Goal: Task Accomplishment & Management: Use online tool/utility

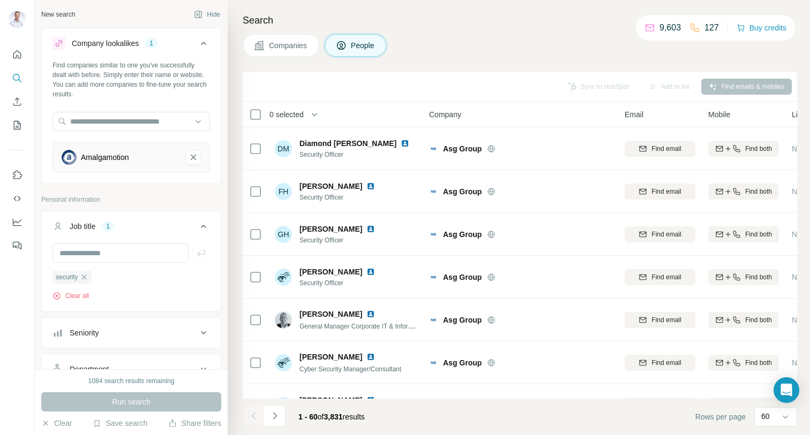
scroll to position [1517, 0]
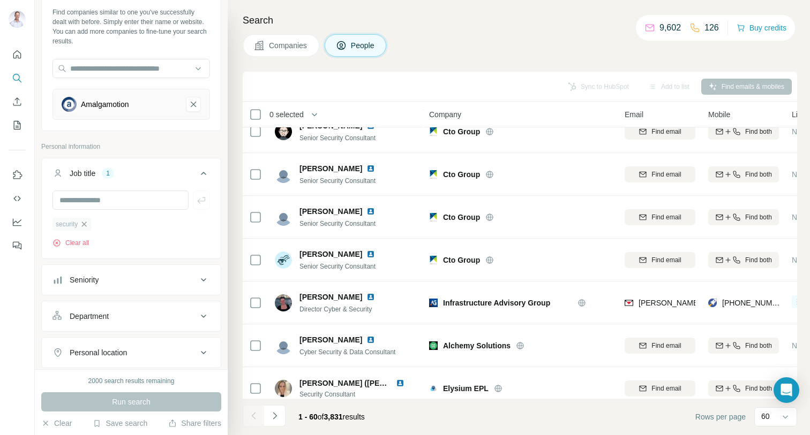
click at [87, 225] on icon "button" at bounding box center [84, 224] width 9 height 9
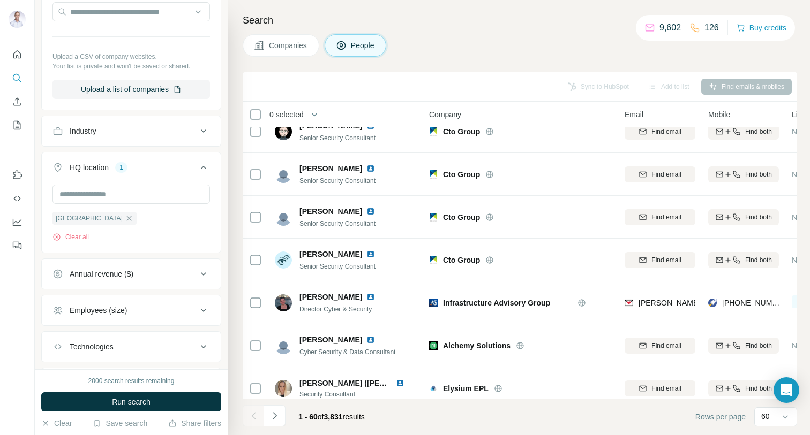
scroll to position [464, 0]
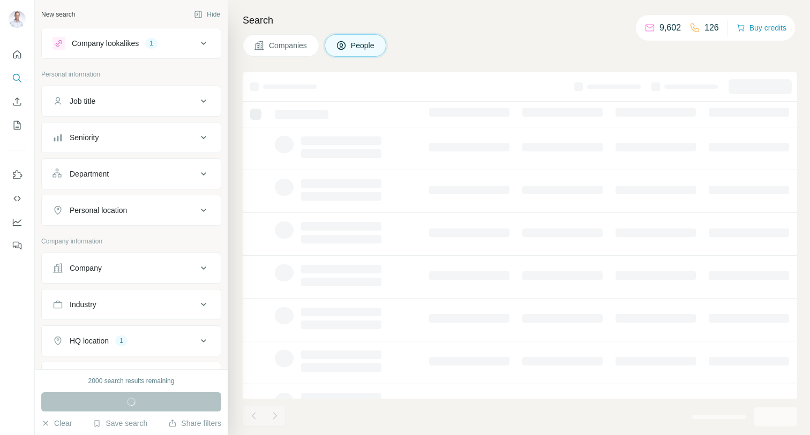
click at [199, 342] on icon at bounding box center [203, 341] width 13 height 13
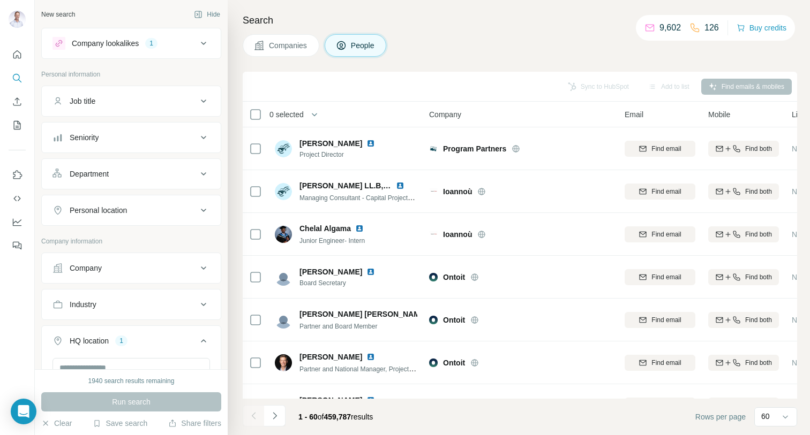
click at [204, 41] on icon at bounding box center [203, 43] width 13 height 13
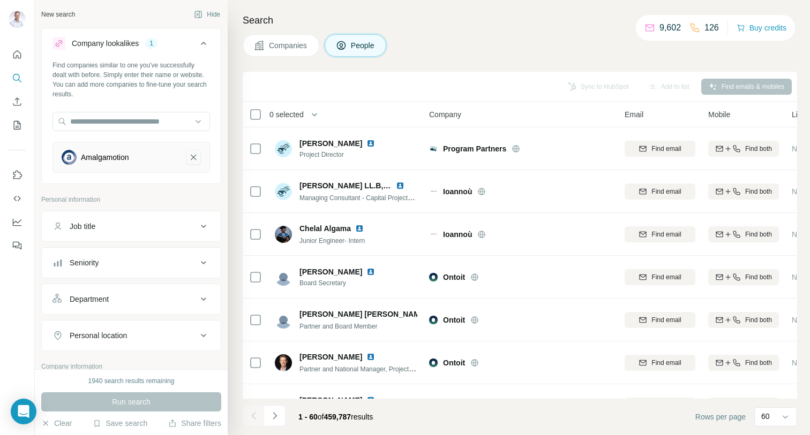
click at [195, 158] on icon "Amalgamotion-remove-button" at bounding box center [194, 157] width 10 height 11
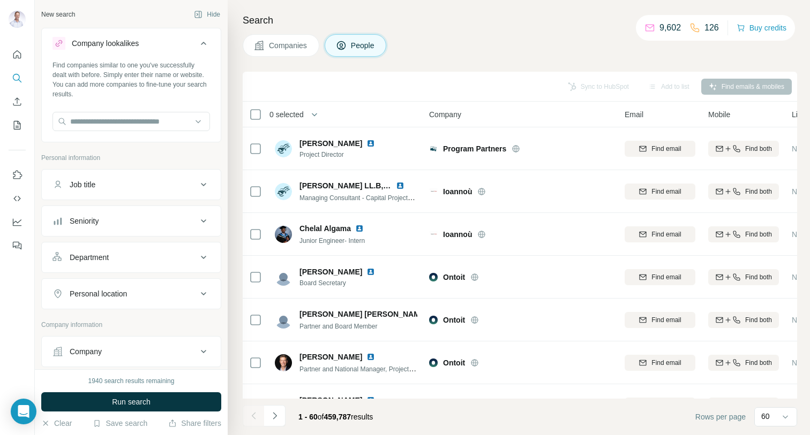
click at [225, 67] on div "New search Hide Company lookalikes Find companies similar to one you've success…" at bounding box center [131, 185] width 193 height 370
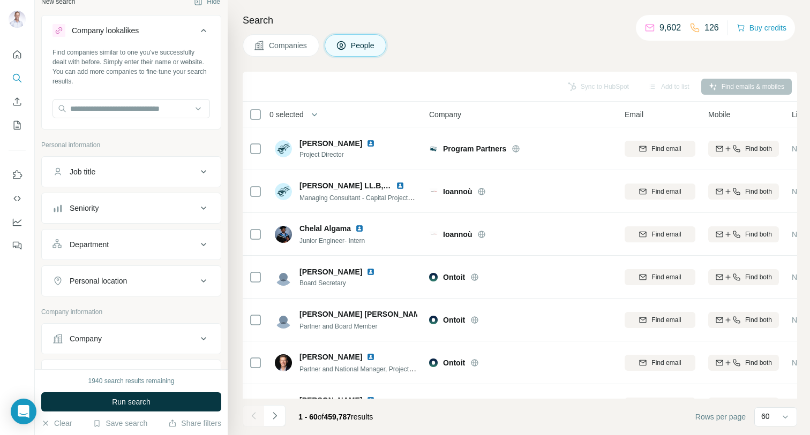
scroll to position [14, 0]
click at [202, 28] on icon at bounding box center [203, 29] width 5 height 3
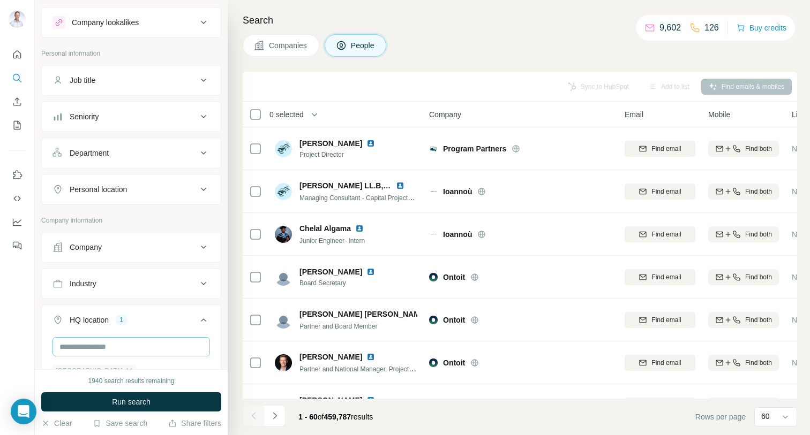
scroll to position [0, 0]
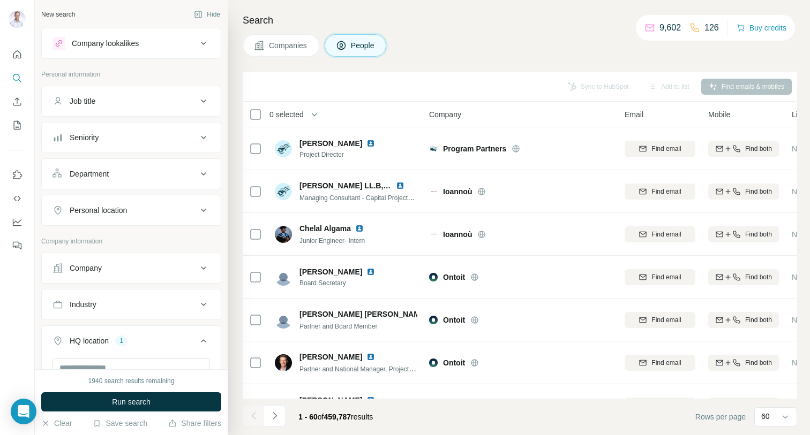
click at [207, 270] on icon at bounding box center [203, 268] width 13 height 13
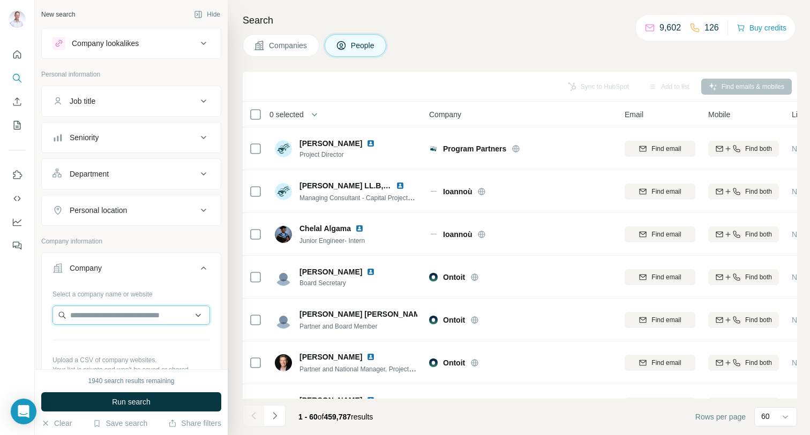
click at [116, 315] on input "text" at bounding box center [130, 315] width 157 height 19
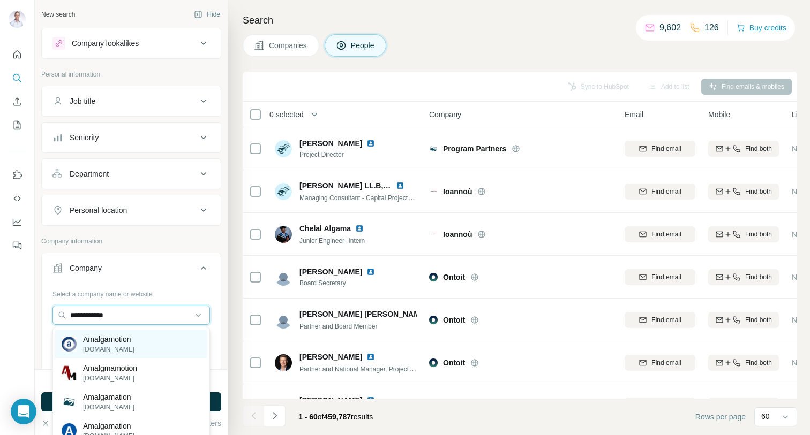
type input "**********"
click at [98, 343] on p "Amalgamotion" at bounding box center [108, 339] width 51 height 11
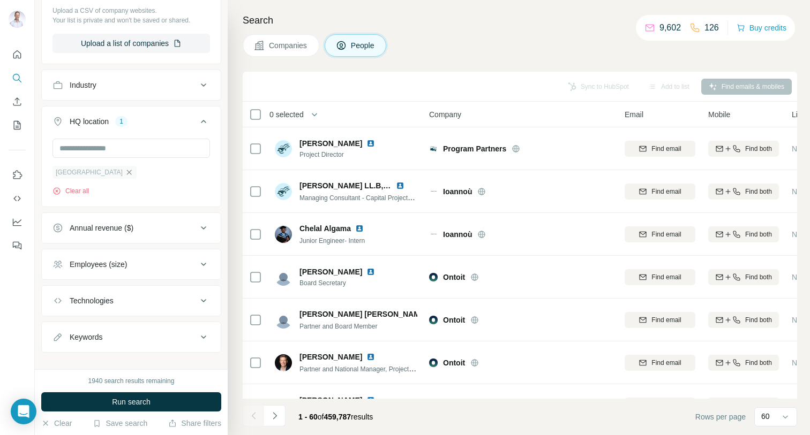
scroll to position [401, 0]
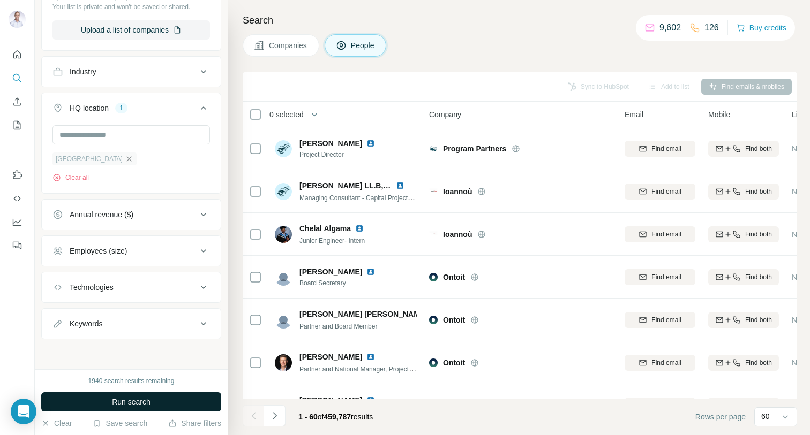
click at [138, 403] on span "Run search" at bounding box center [131, 402] width 39 height 11
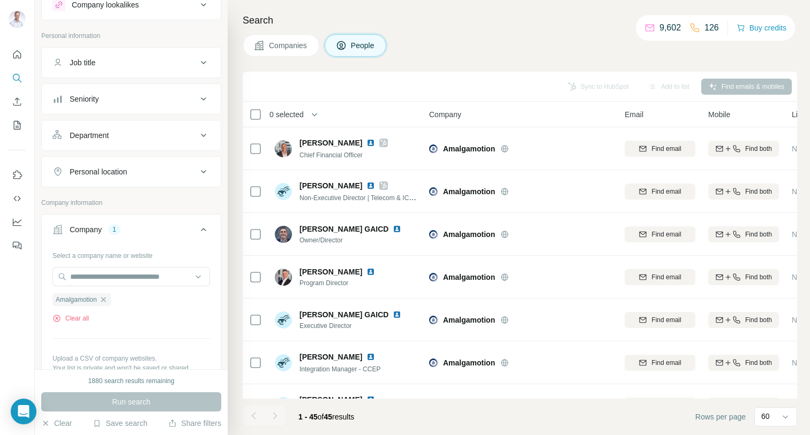
scroll to position [42, 0]
click at [106, 299] on icon "button" at bounding box center [103, 296] width 9 height 9
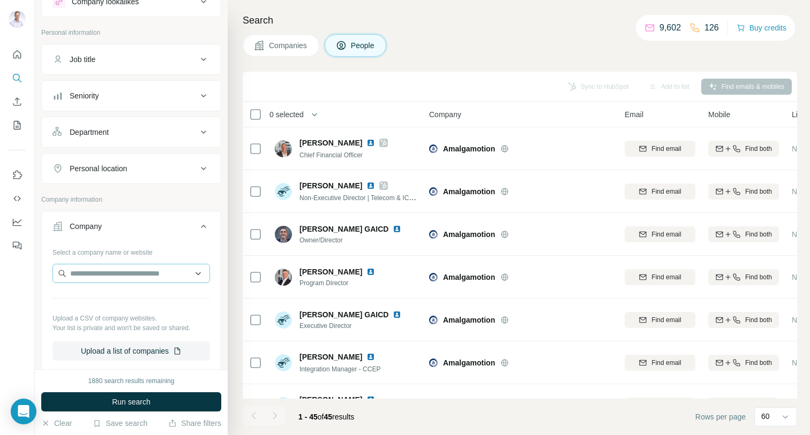
scroll to position [0, 0]
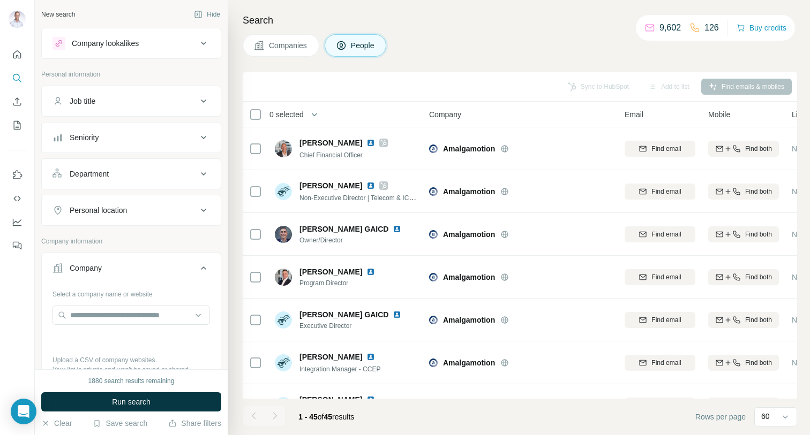
click at [206, 44] on icon at bounding box center [203, 43] width 13 height 13
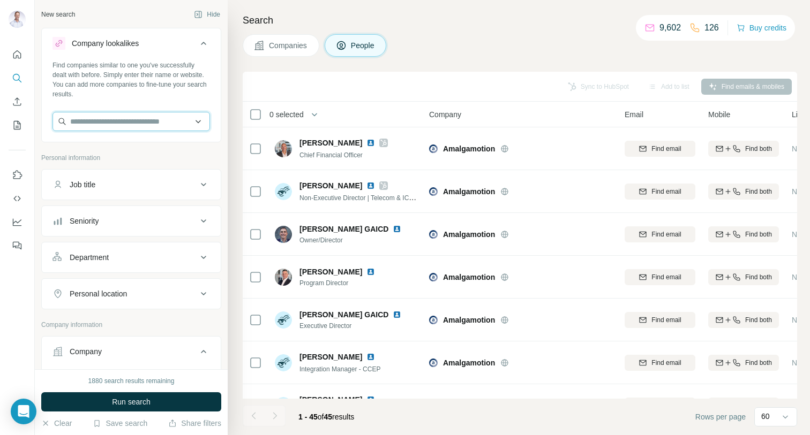
click at [81, 123] on input "text" at bounding box center [130, 121] width 157 height 19
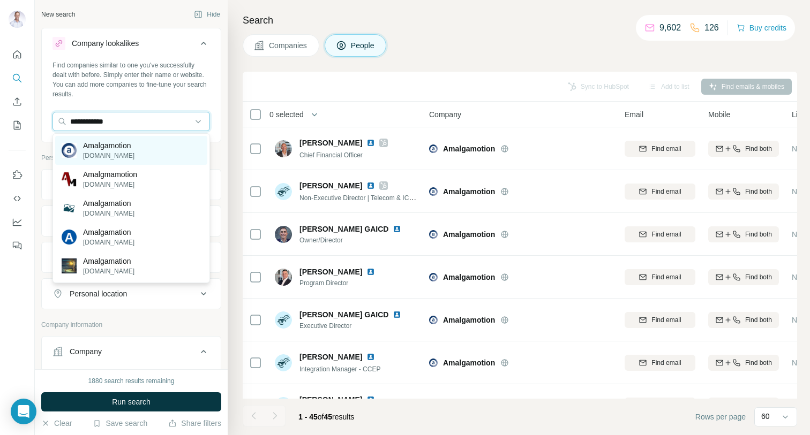
type input "**********"
click at [94, 153] on p "[DOMAIN_NAME]" at bounding box center [108, 156] width 51 height 10
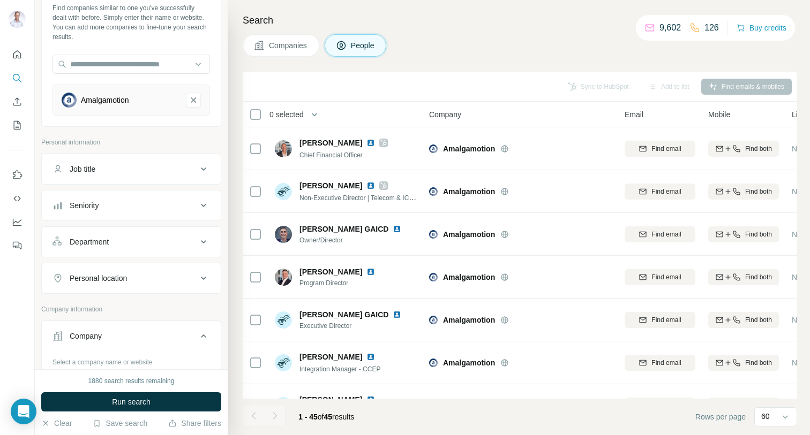
scroll to position [80, 0]
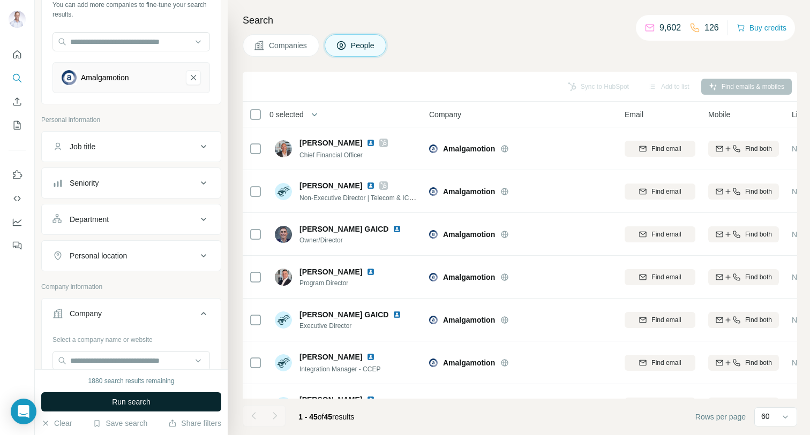
click at [170, 404] on button "Run search" at bounding box center [131, 402] width 180 height 19
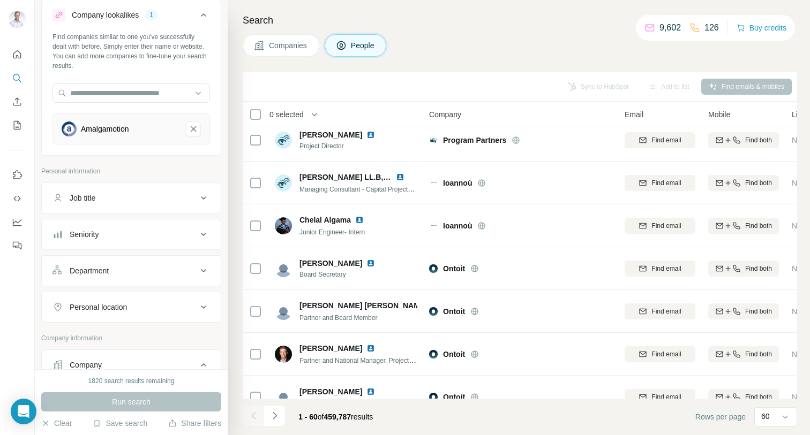
scroll to position [10, 0]
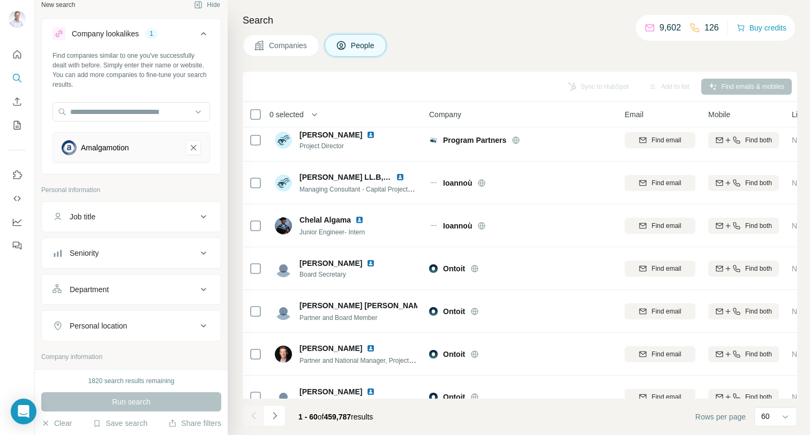
click at [206, 220] on icon at bounding box center [203, 216] width 13 height 13
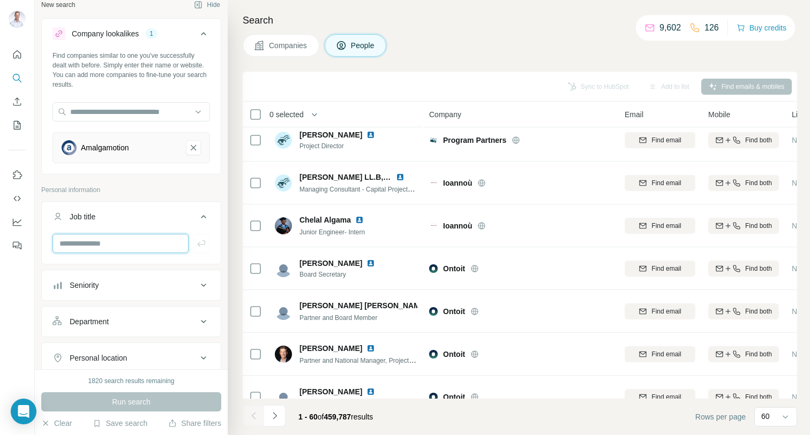
click at [89, 247] on input "text" at bounding box center [120, 243] width 136 height 19
type input "****"
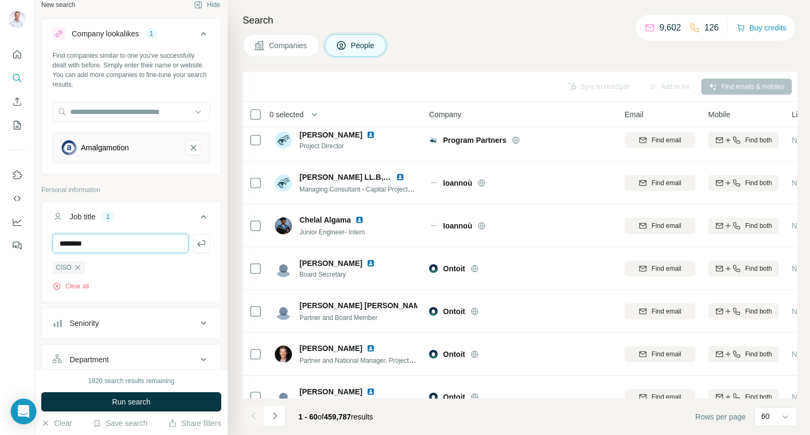
type input "********"
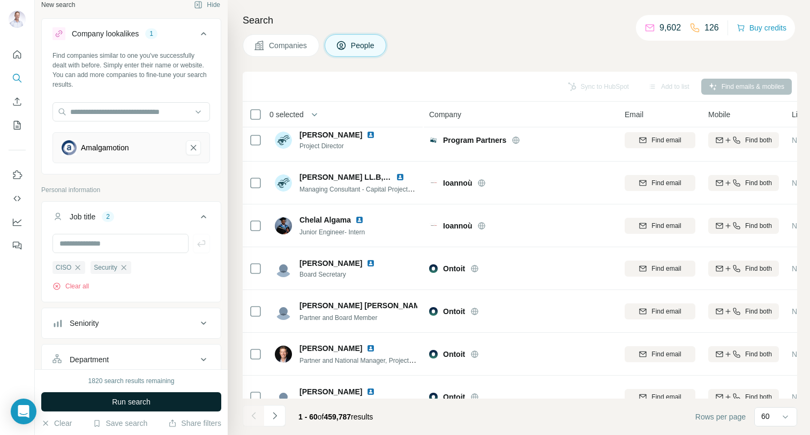
click at [144, 402] on span "Run search" at bounding box center [131, 402] width 39 height 11
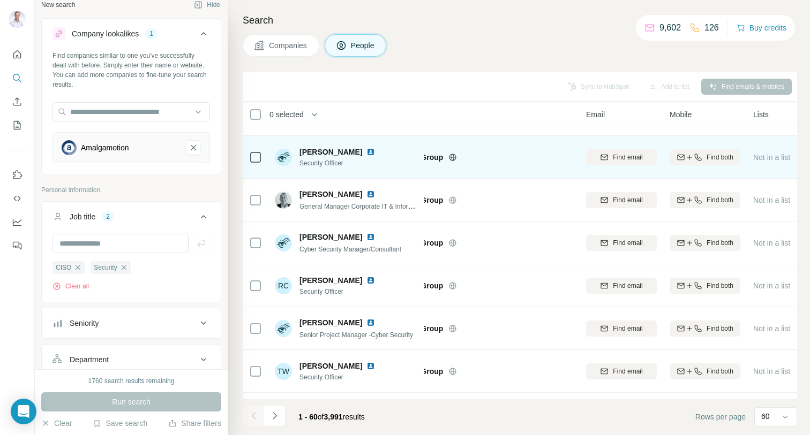
scroll to position [120, 0]
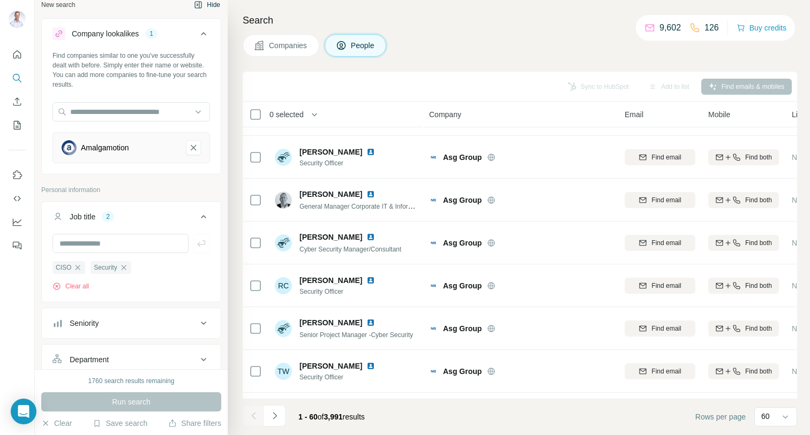
click at [200, 3] on icon "button" at bounding box center [198, 5] width 9 height 9
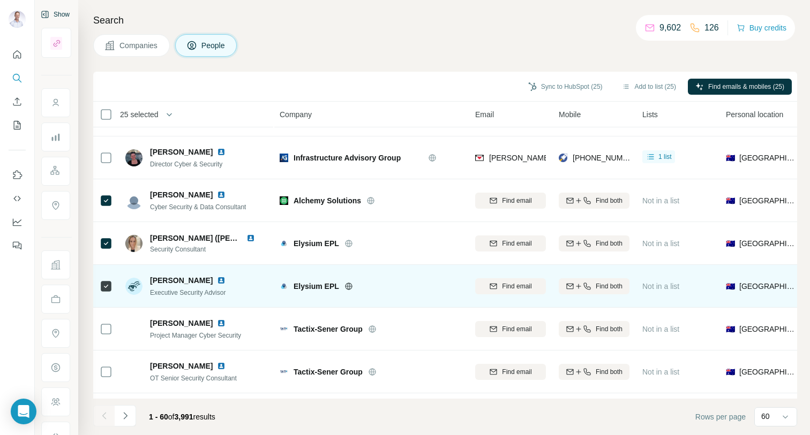
scroll to position [1808, 0]
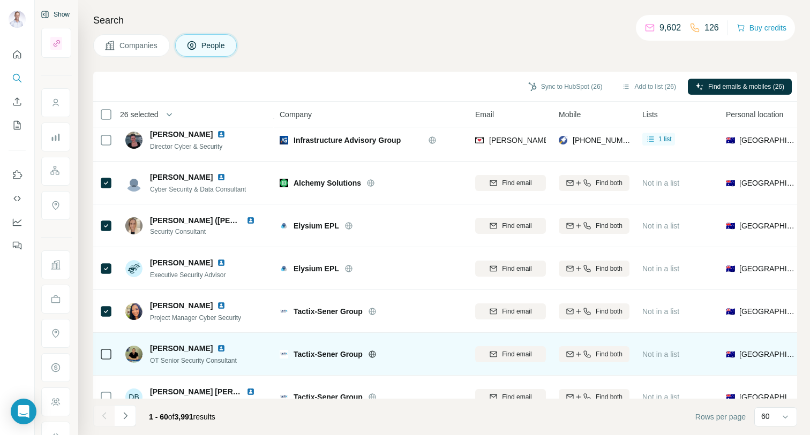
click at [108, 360] on icon at bounding box center [106, 354] width 13 height 13
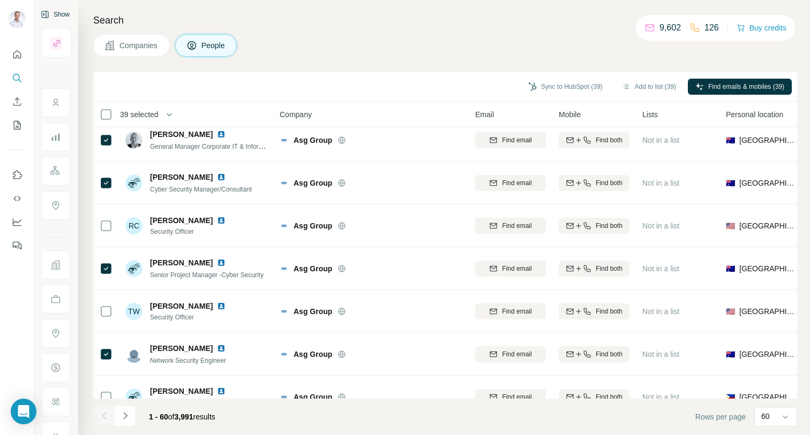
scroll to position [0, 0]
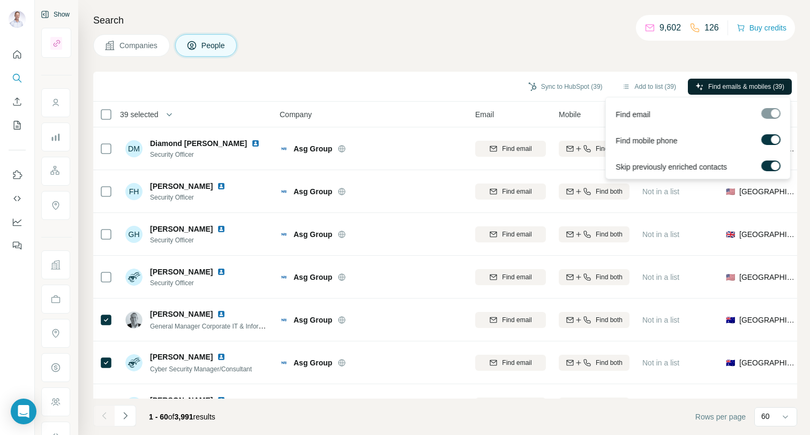
click at [726, 87] on span "Find emails & mobiles (39)" at bounding box center [746, 87] width 76 height 10
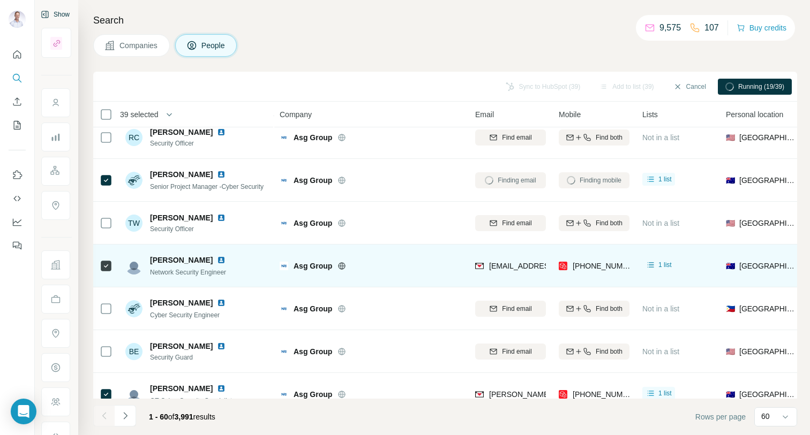
scroll to position [272, 0]
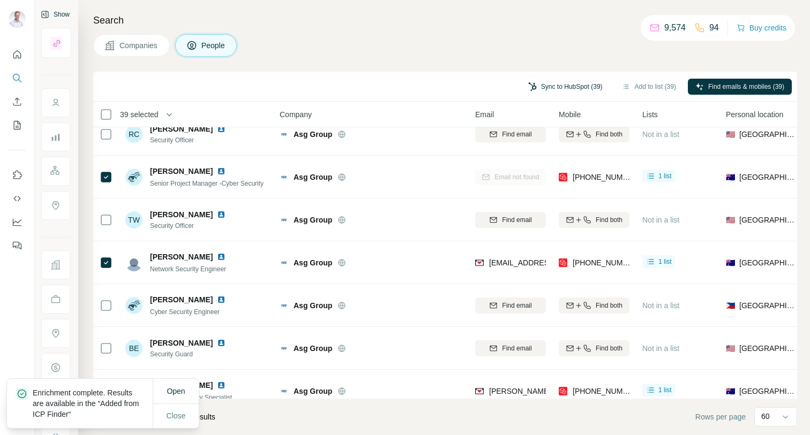
click at [561, 86] on button "Sync to HubSpot (39)" at bounding box center [565, 87] width 89 height 16
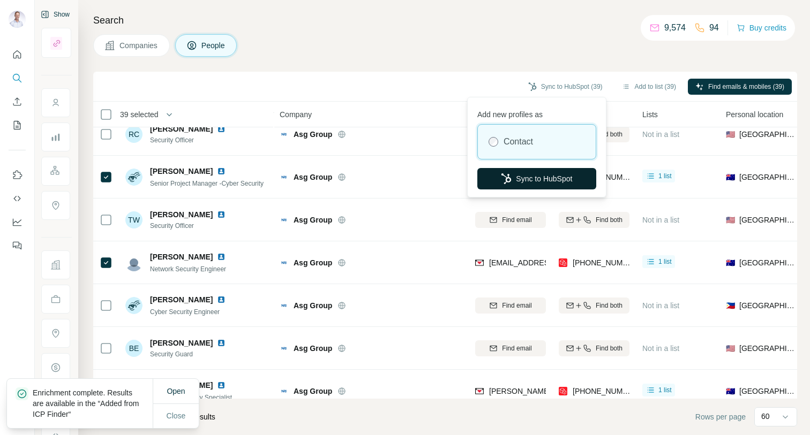
click at [544, 182] on button "Sync to HubSpot" at bounding box center [536, 178] width 119 height 21
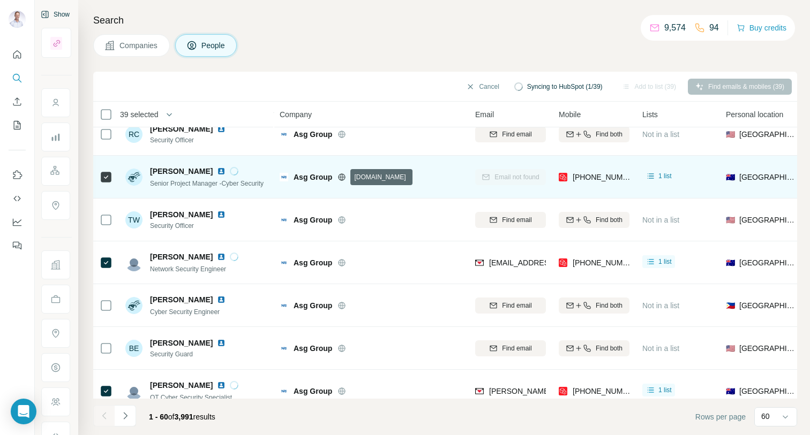
click at [343, 177] on icon at bounding box center [341, 177] width 9 height 9
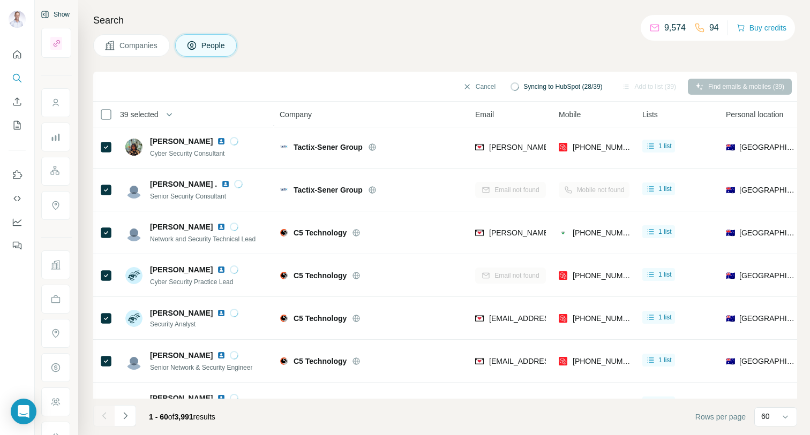
scroll to position [2299, 0]
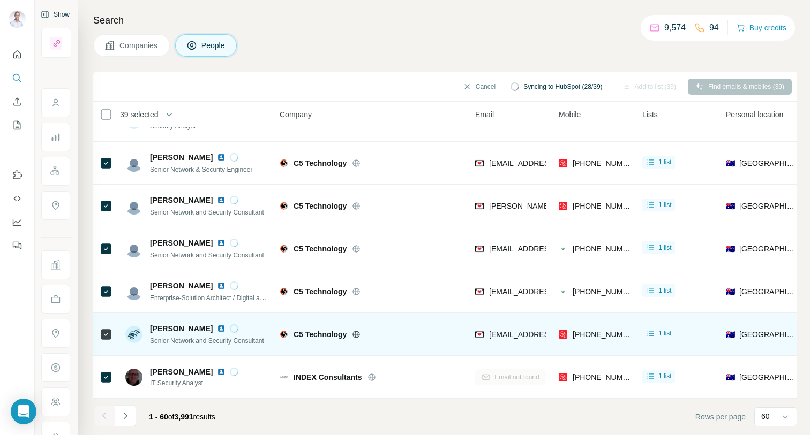
click at [357, 336] on icon at bounding box center [356, 334] width 3 height 7
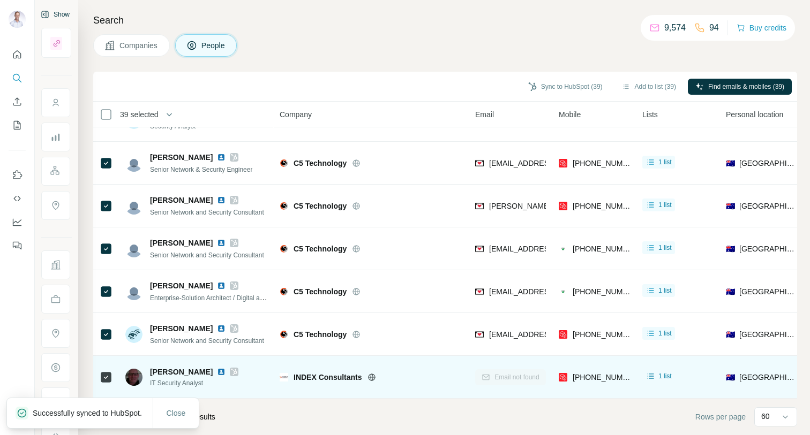
click at [373, 378] on icon at bounding box center [371, 377] width 9 height 9
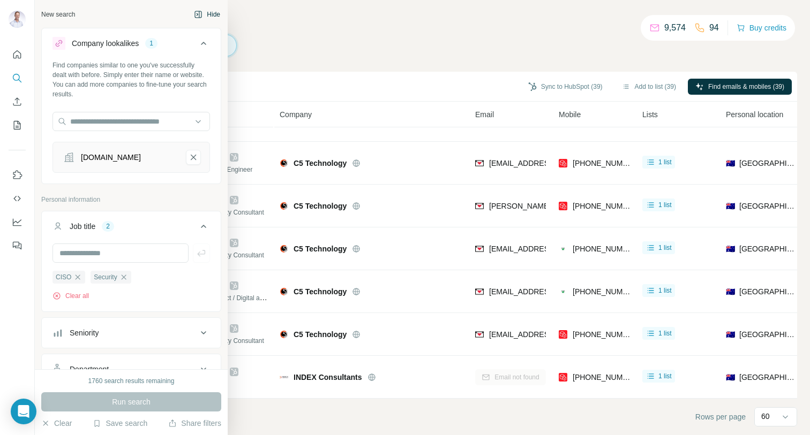
click at [46, 14] on div "New search" at bounding box center [58, 15] width 34 height 10
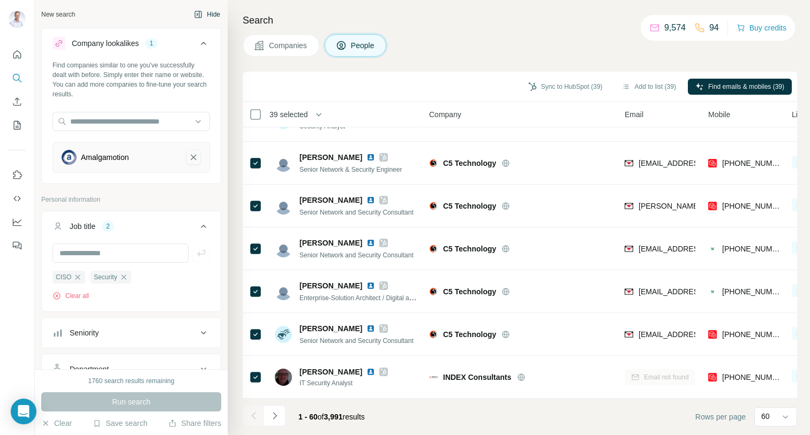
click at [194, 153] on icon "Amalgamotion-remove-button" at bounding box center [194, 157] width 10 height 11
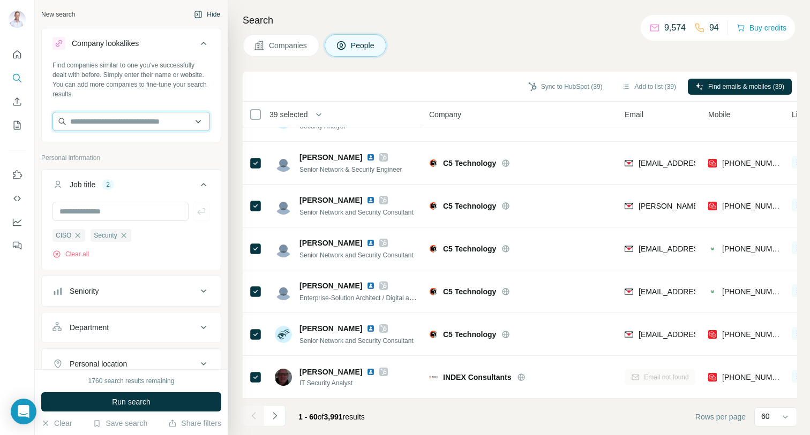
click at [134, 124] on input "text" at bounding box center [130, 121] width 157 height 19
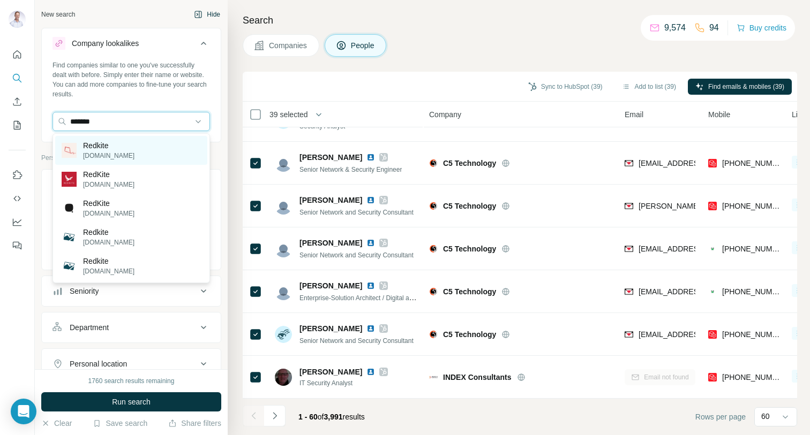
type input "*******"
click at [132, 157] on div "Redkite [DOMAIN_NAME]" at bounding box center [131, 150] width 152 height 29
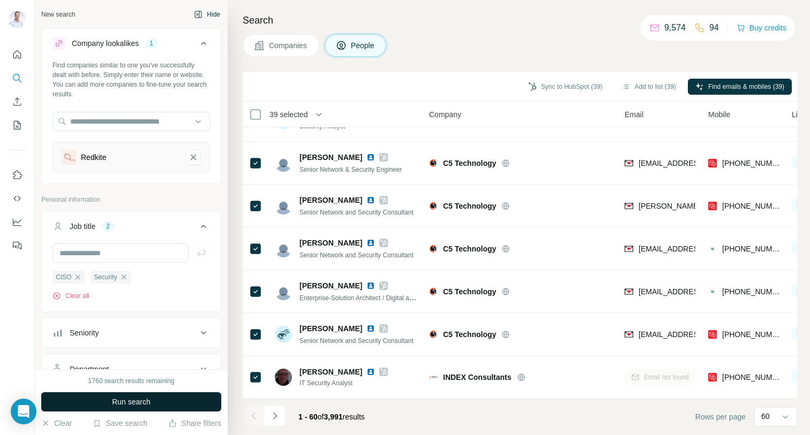
click at [153, 409] on button "Run search" at bounding box center [131, 402] width 180 height 19
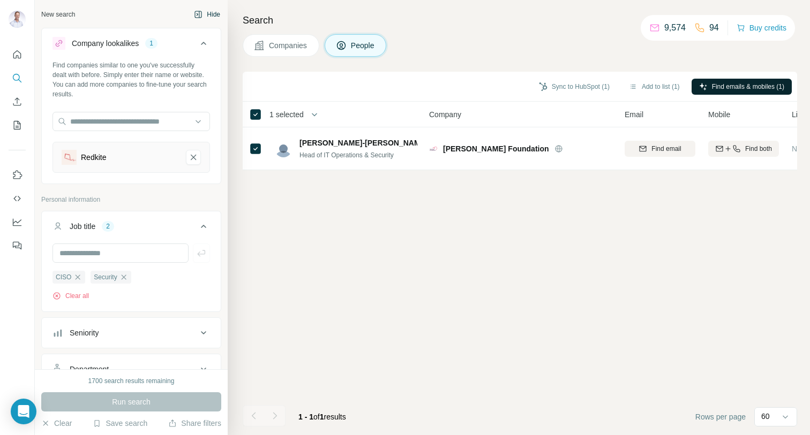
click at [760, 81] on button "Find emails & mobiles (1)" at bounding box center [741, 87] width 100 height 16
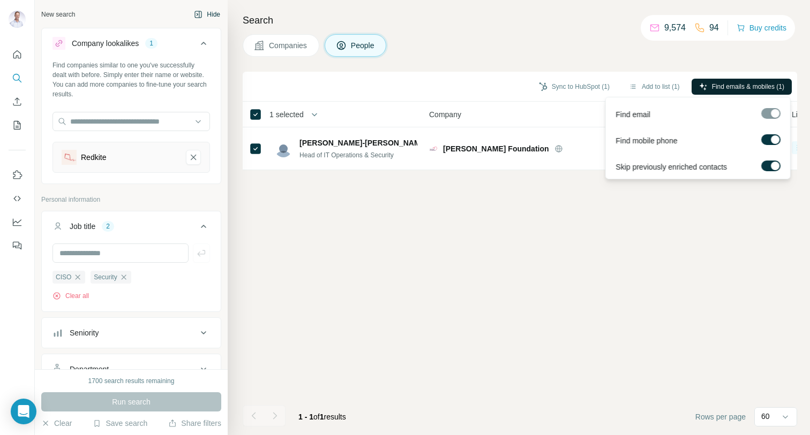
click at [733, 84] on span "Find emails & mobiles (1)" at bounding box center [748, 87] width 72 height 10
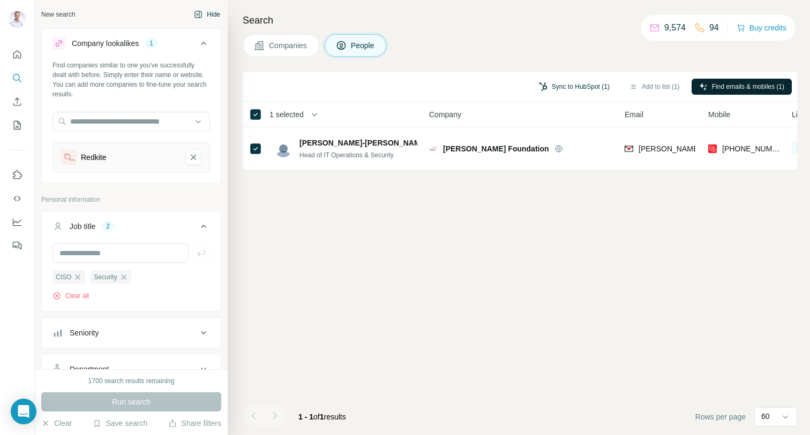
click at [585, 87] on button "Sync to HubSpot (1)" at bounding box center [574, 87] width 86 height 16
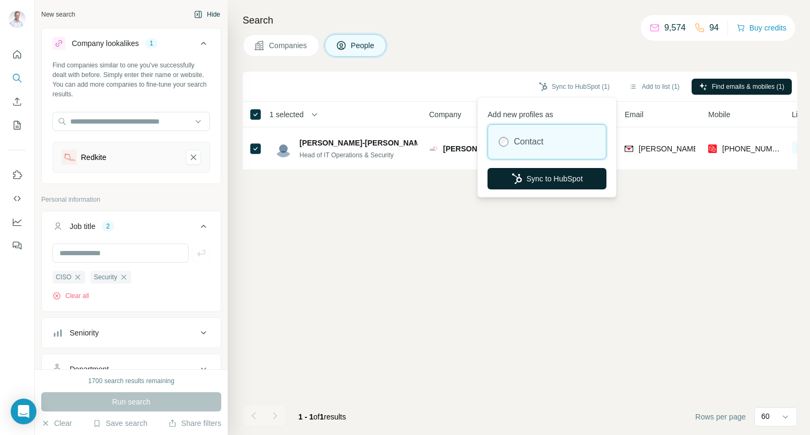
click at [575, 180] on button "Sync to HubSpot" at bounding box center [546, 178] width 119 height 21
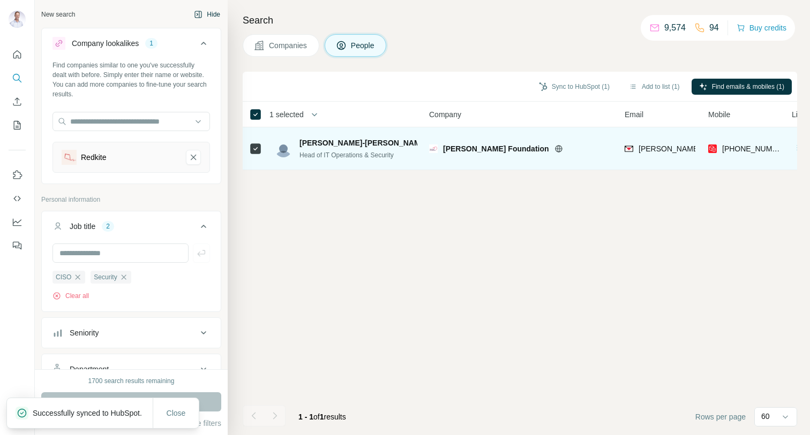
click at [432, 141] on img at bounding box center [436, 143] width 9 height 9
